Goal: Task Accomplishment & Management: Use online tool/utility

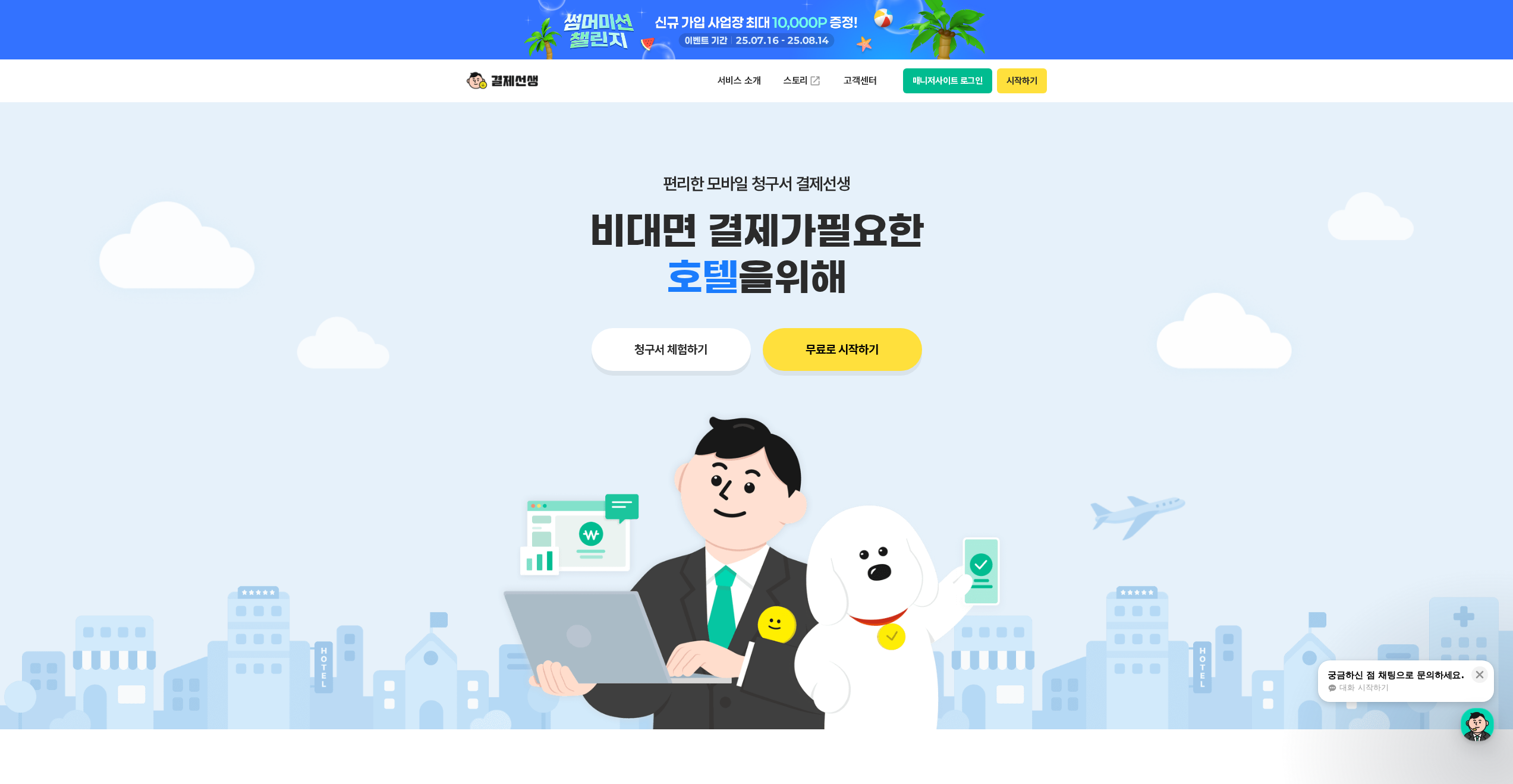
click at [690, 360] on button "청구서 체험하기" at bounding box center [671, 349] width 159 height 42
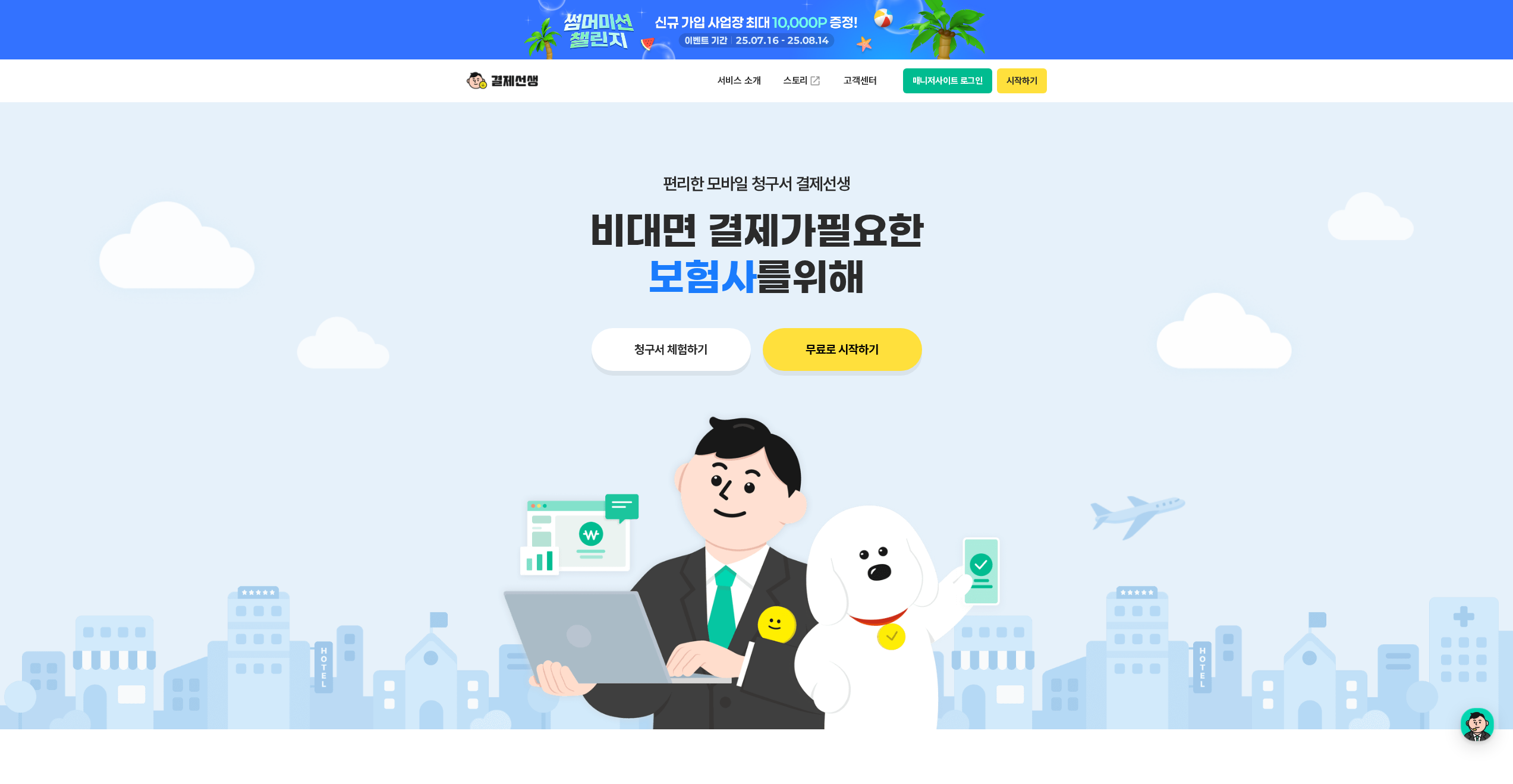
click at [675, 358] on button "청구서 체험하기" at bounding box center [671, 349] width 159 height 42
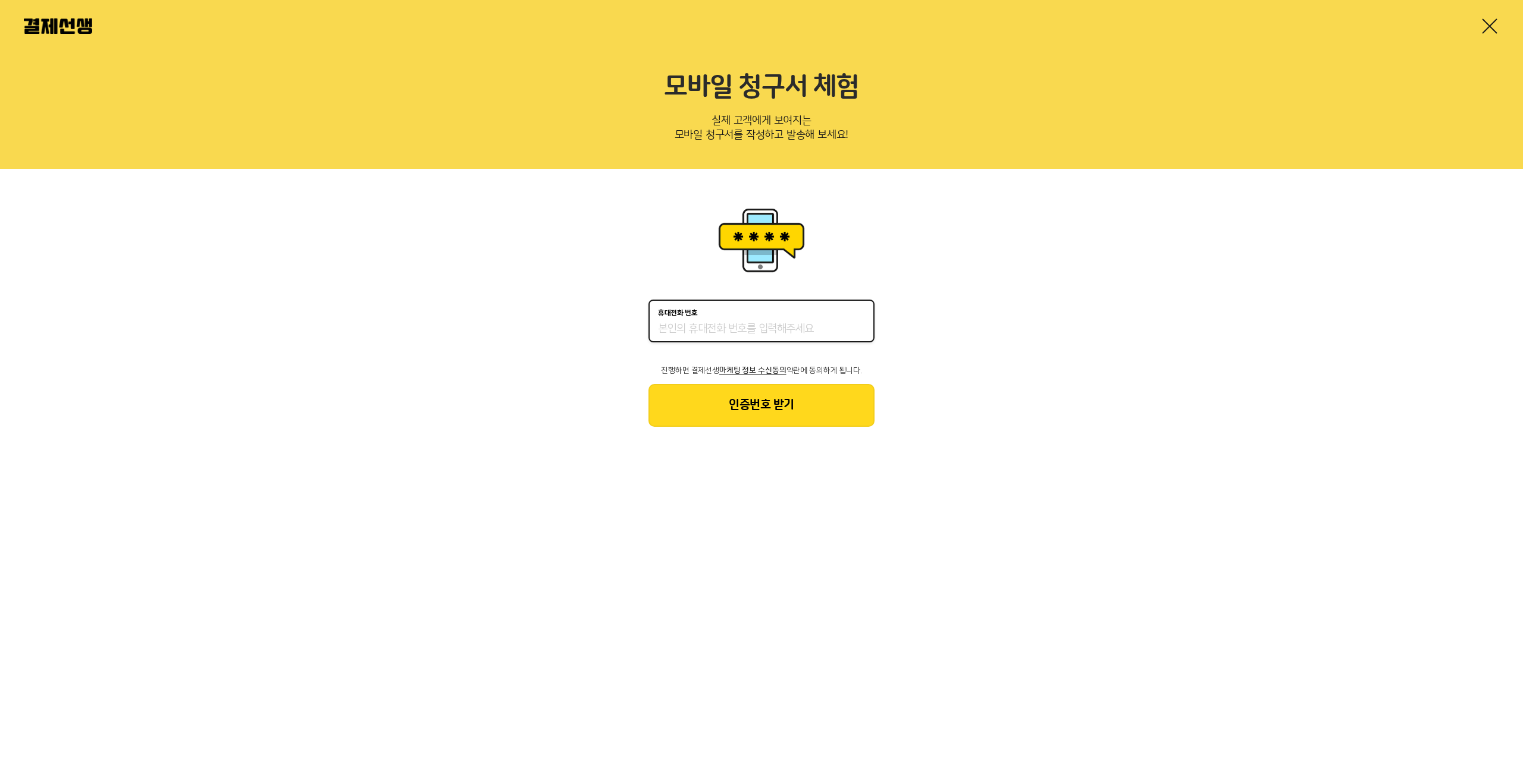
click at [1028, 351] on div "휴대전화 번호 진행하면 결제선생 마케팅 정보 수신동의 약관에 동의하게 됩니다. 인증번호 받기" at bounding box center [761, 315] width 1523 height 293
